Goal: Task Accomplishment & Management: Manage account settings

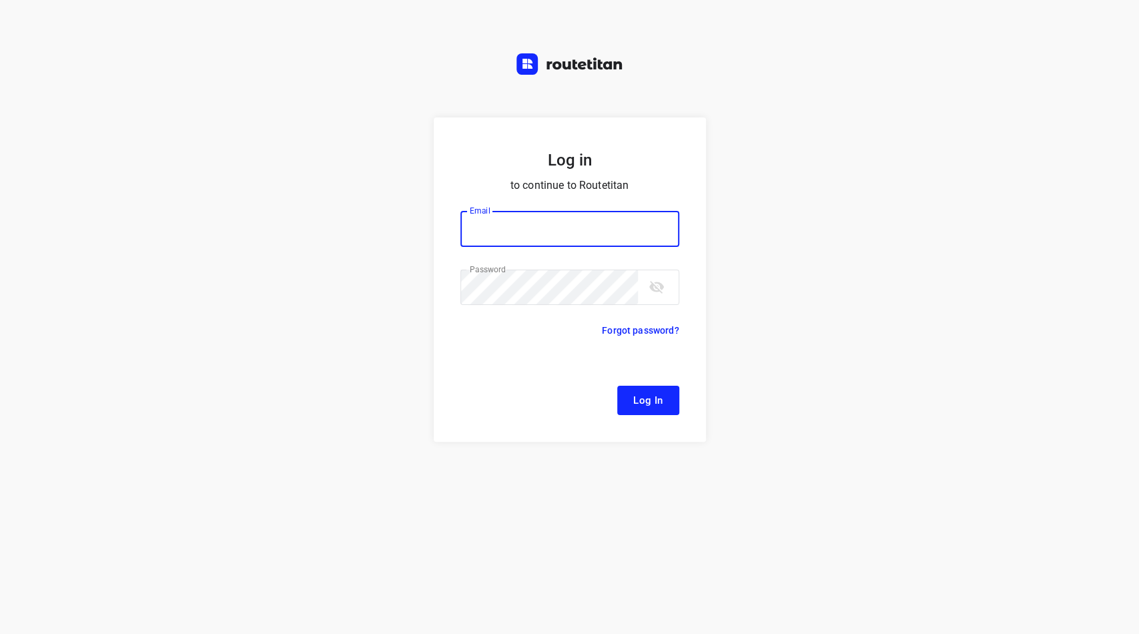
type input "[EMAIL_ADDRESS][DOMAIN_NAME]"
click at [658, 401] on span "Log In" at bounding box center [648, 400] width 30 height 17
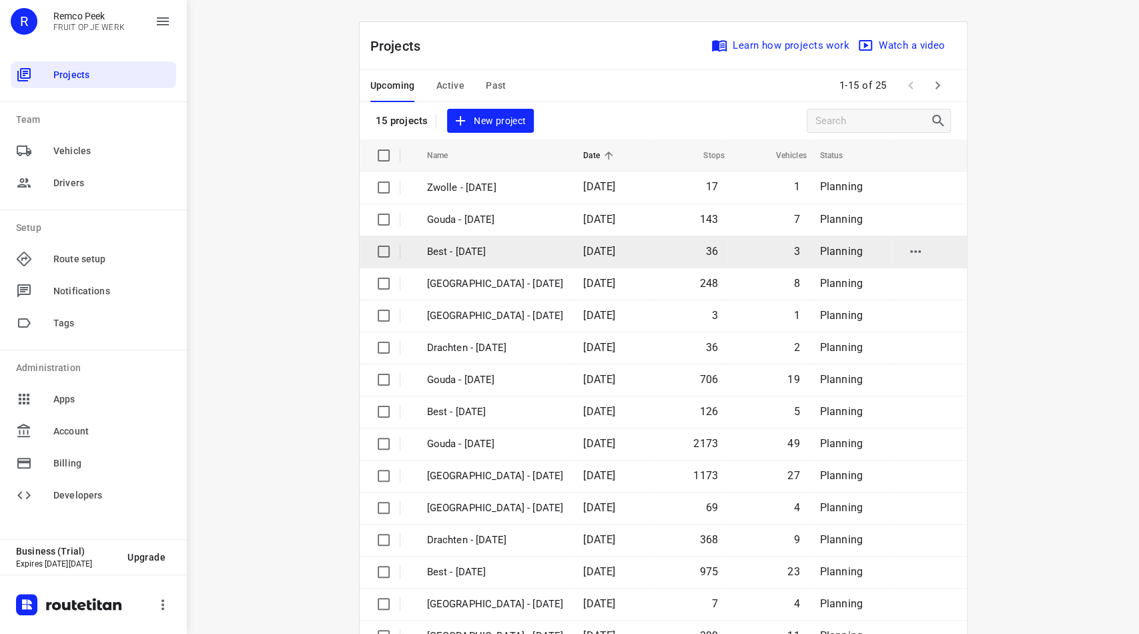
click at [451, 253] on p "Best - [DATE]" at bounding box center [495, 251] width 137 height 15
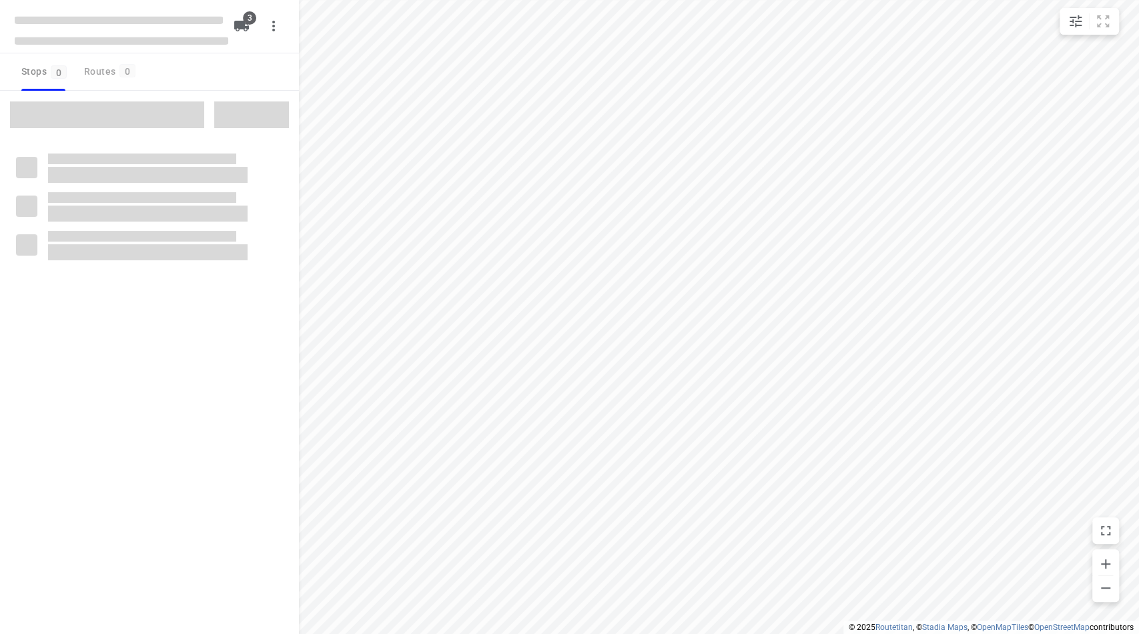
checkbox input "true"
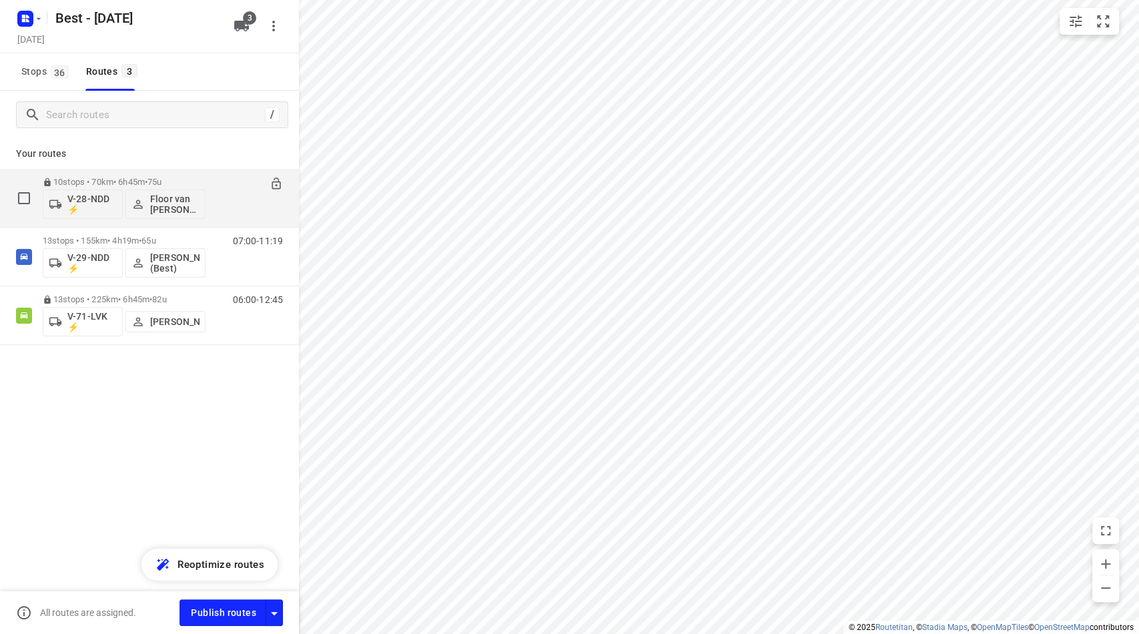
click at [105, 172] on div "10 stops • 70km • 6h45m • 75u V-28-NDD ⚡ Floor van Donzel (Best)" at bounding box center [124, 197] width 163 height 55
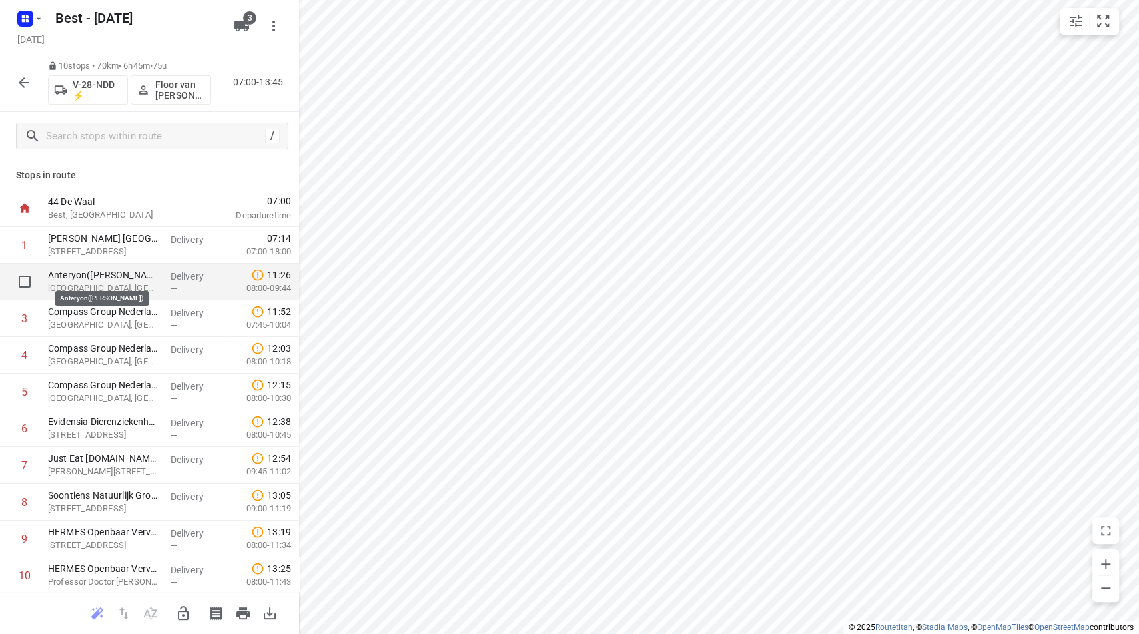
click at [85, 280] on p "Anteryon([PERSON_NAME])" at bounding box center [104, 274] width 112 height 13
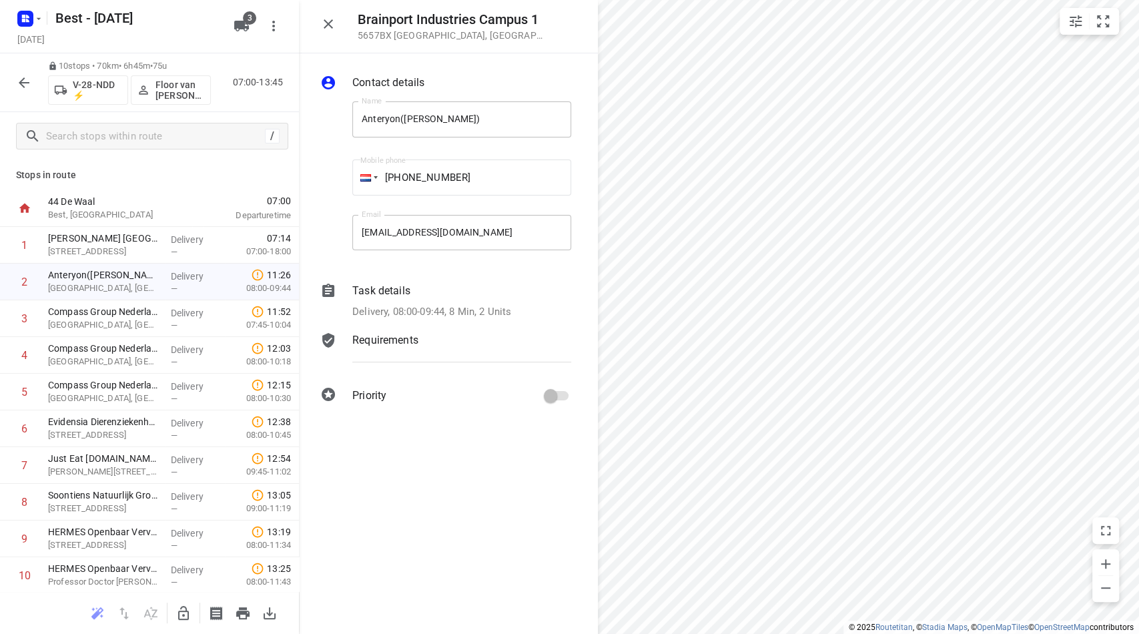
click at [402, 337] on p "Requirements" at bounding box center [385, 340] width 66 height 16
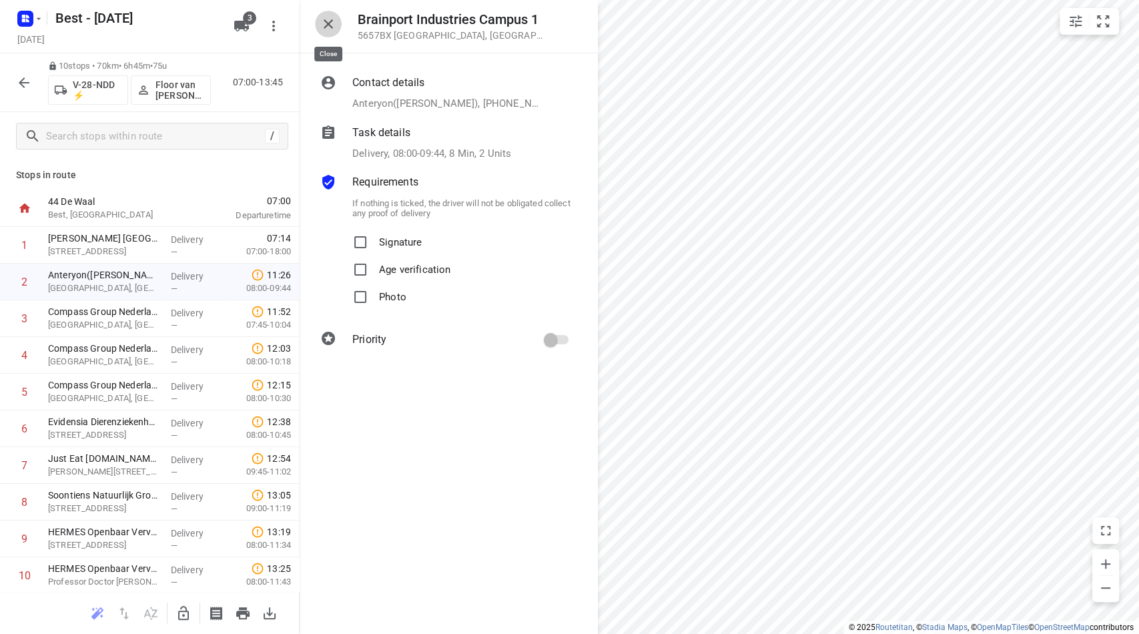
click at [334, 23] on icon "button" at bounding box center [328, 24] width 16 height 16
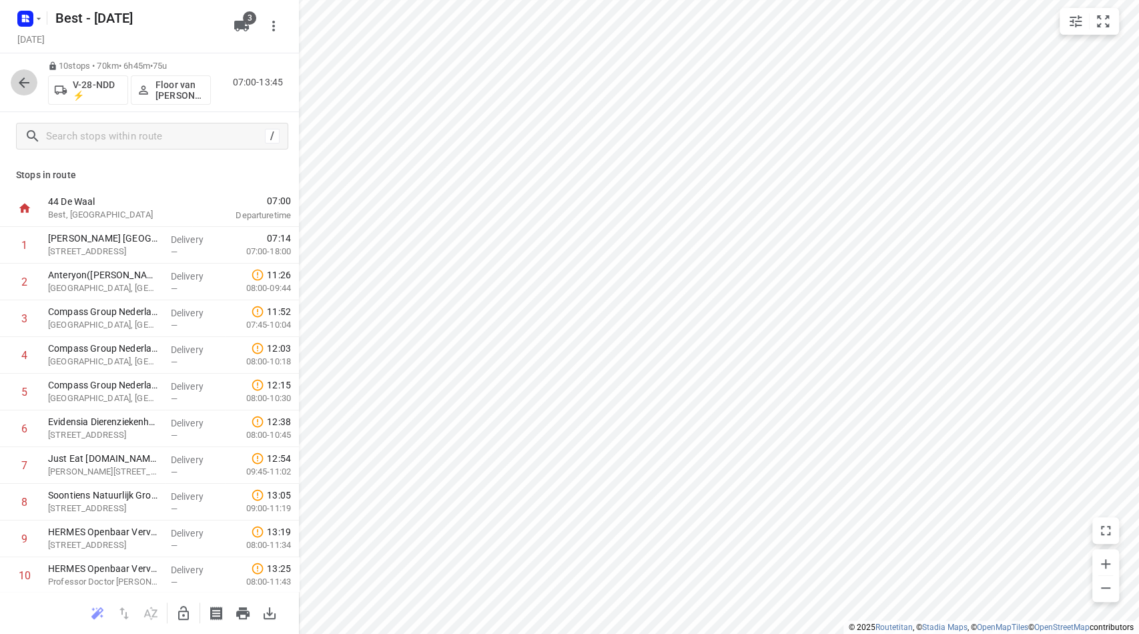
click at [15, 83] on button "button" at bounding box center [24, 82] width 27 height 27
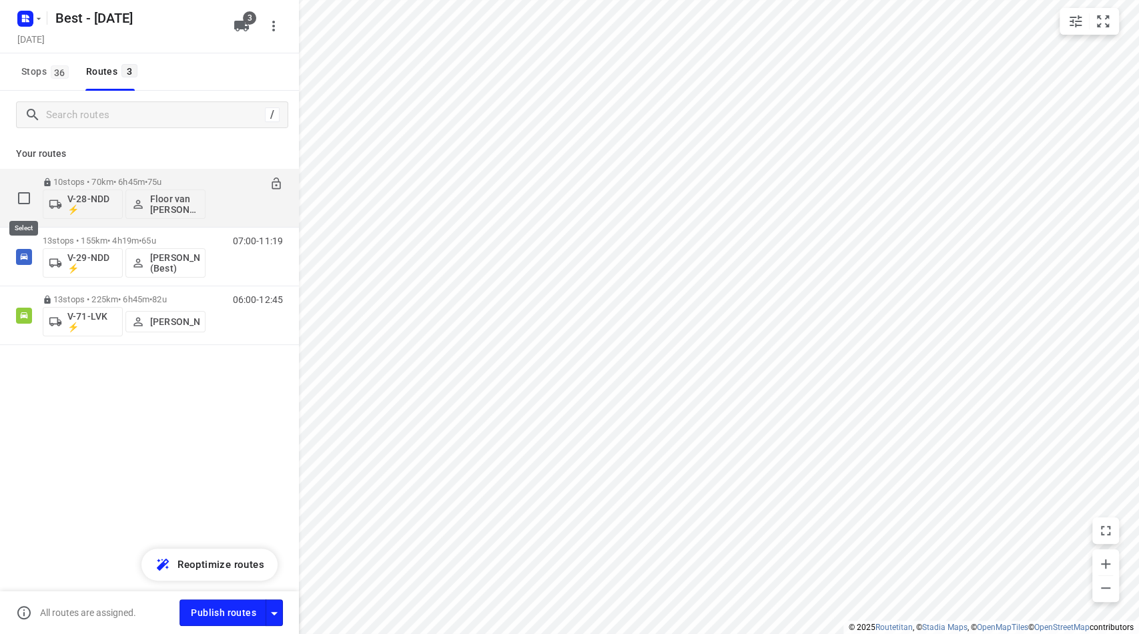
click at [25, 193] on input "checkbox" at bounding box center [24, 198] width 27 height 27
checkbox input "true"
